Goal: Unclear

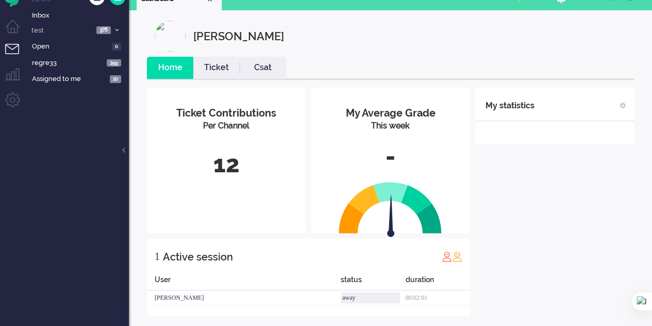
scroll to position [23, 0]
